Goal: Communication & Community: Participate in discussion

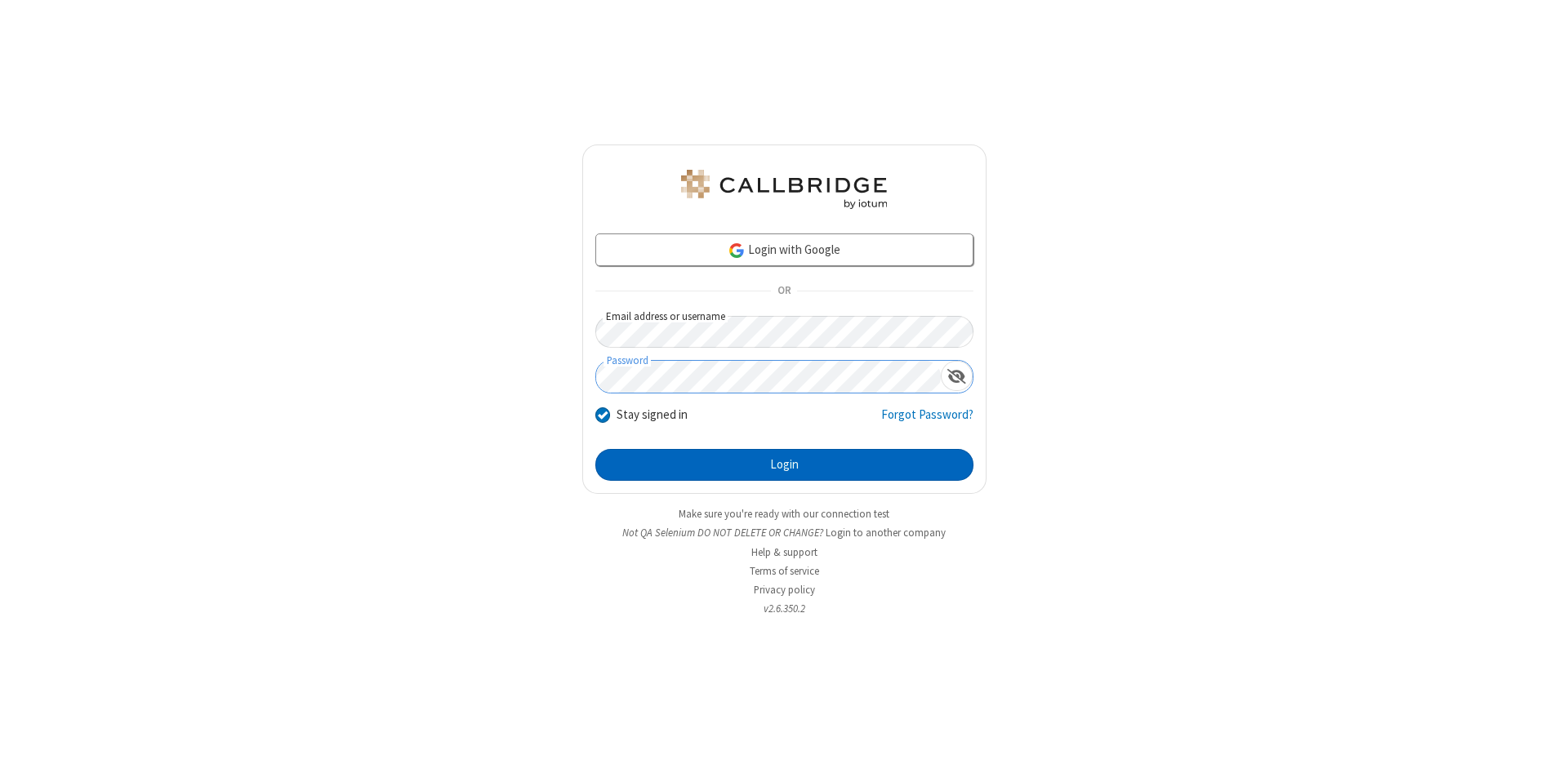
click at [784, 465] on button "Login" at bounding box center [784, 465] width 378 height 33
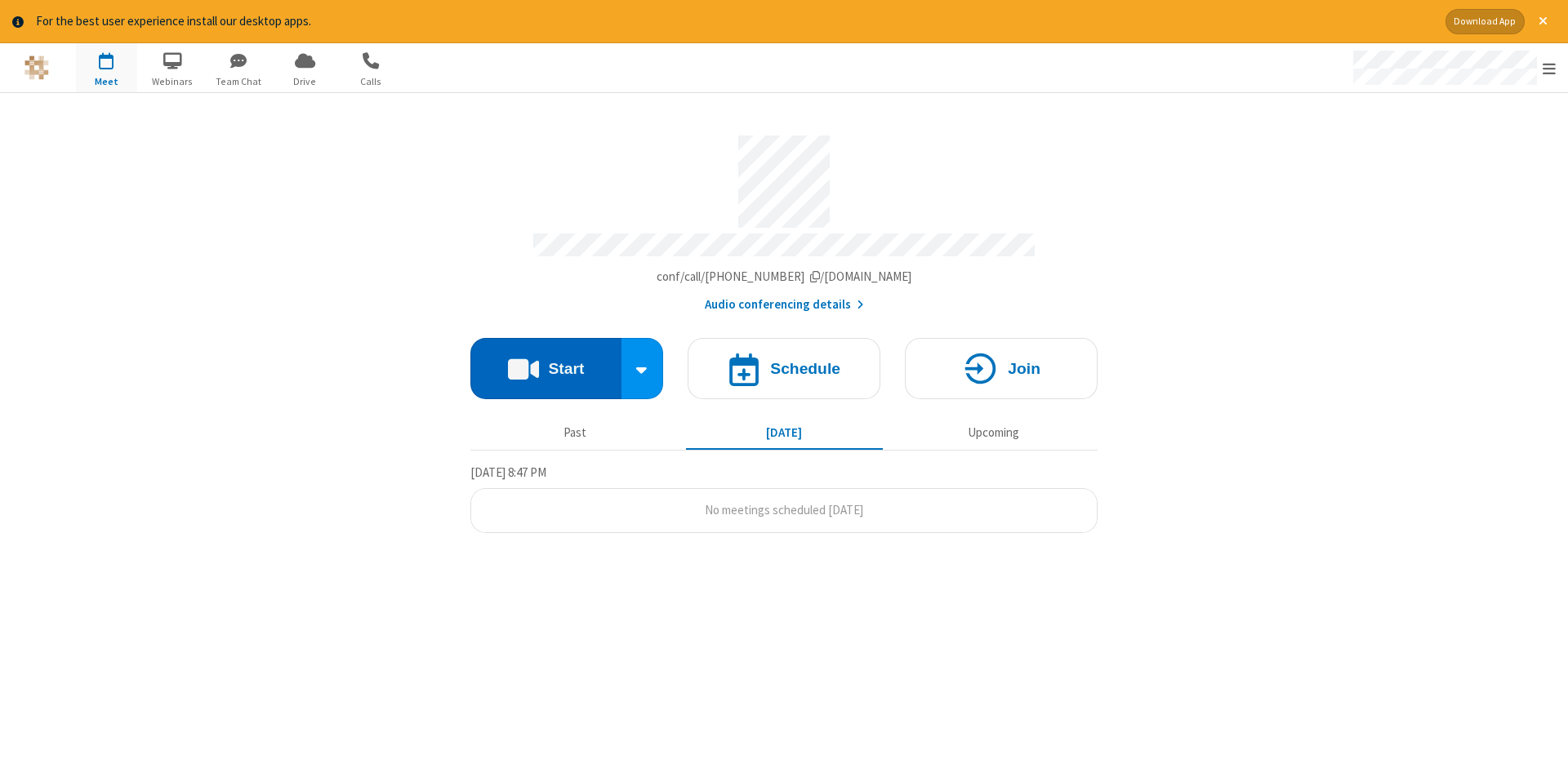
click at [546, 363] on button "Start" at bounding box center [546, 368] width 151 height 62
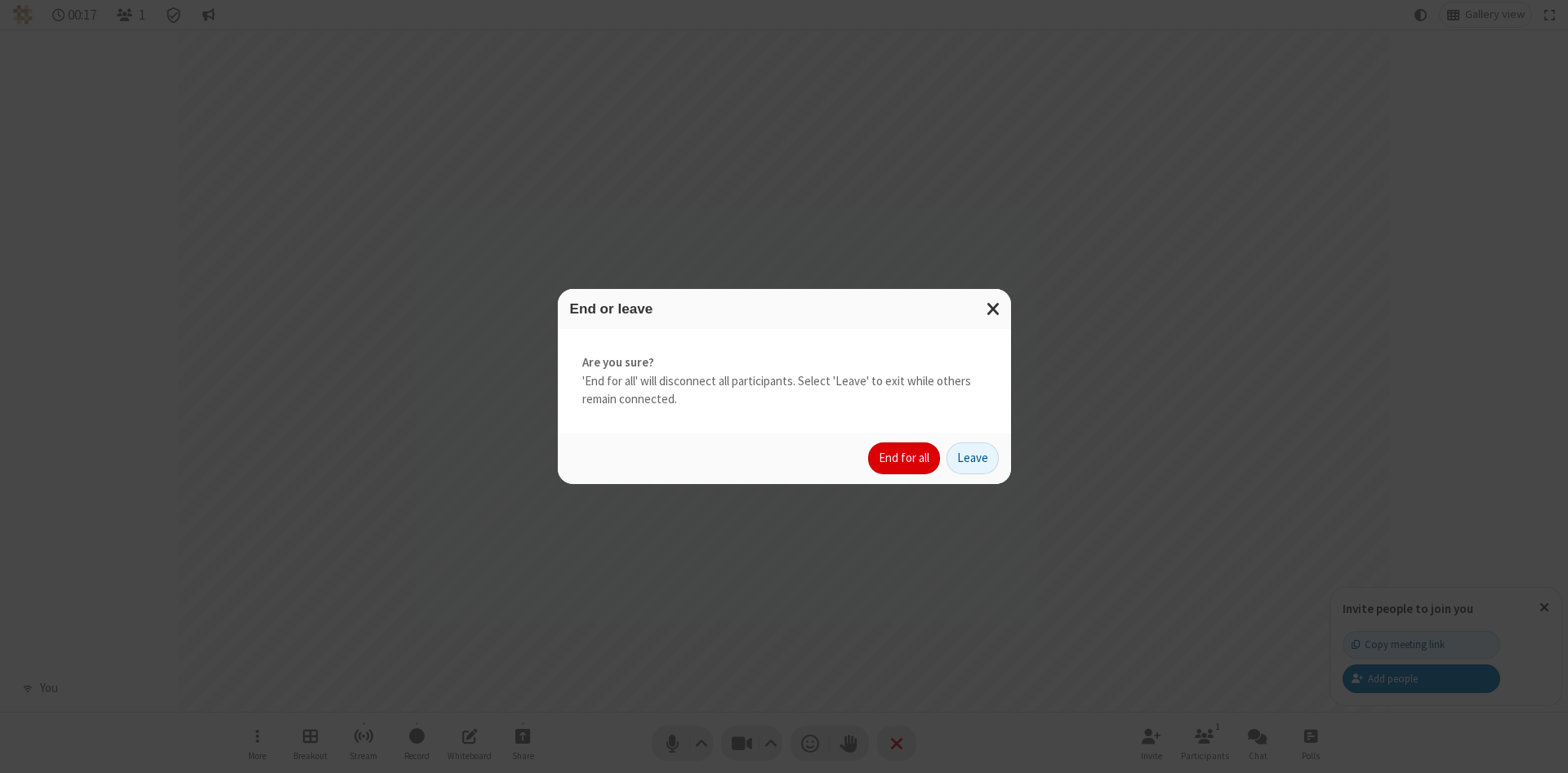
click at [905, 458] on button "End for all" at bounding box center [904, 459] width 72 height 33
